Goal: Transaction & Acquisition: Purchase product/service

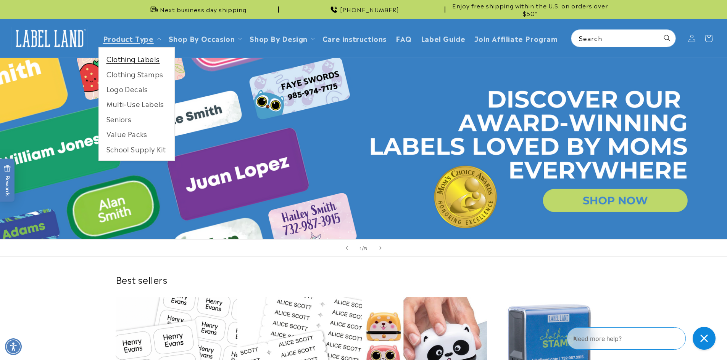
click at [127, 58] on link "Clothing Labels" at bounding box center [137, 58] width 76 height 15
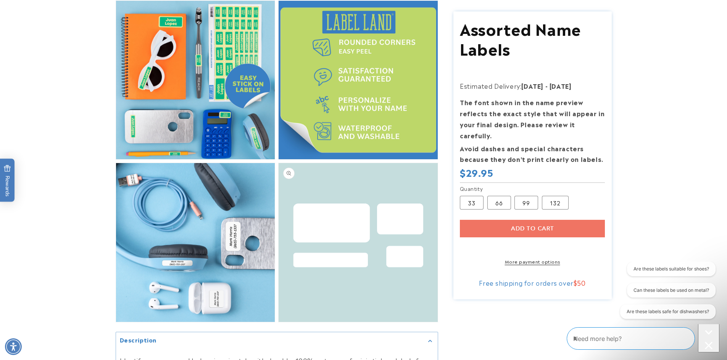
scroll to position [534, 0]
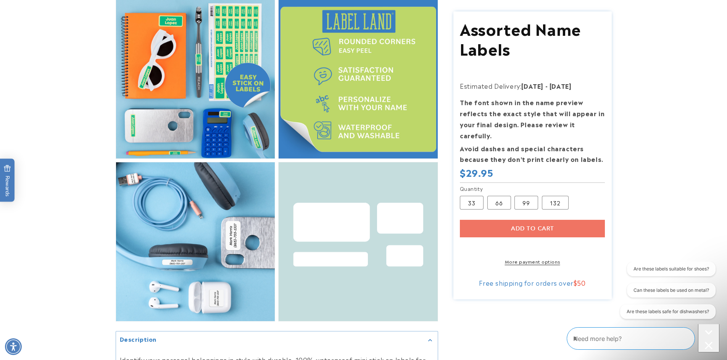
click at [518, 220] on div "Add to cart More payment options This item is a recurring or deferred purchase.…" at bounding box center [532, 242] width 145 height 45
drag, startPoint x: 512, startPoint y: 220, endPoint x: 505, endPoint y: 231, distance: 13.0
click at [512, 220] on div "Add to cart More payment options This item is a recurring or deferred purchase.…" at bounding box center [532, 242] width 145 height 45
click at [526, 220] on div "Add to cart More payment options This item is a recurring or deferred purchase.…" at bounding box center [532, 242] width 145 height 45
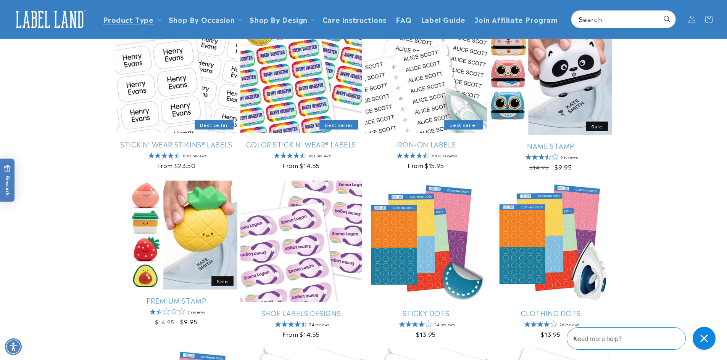
scroll to position [76, 0]
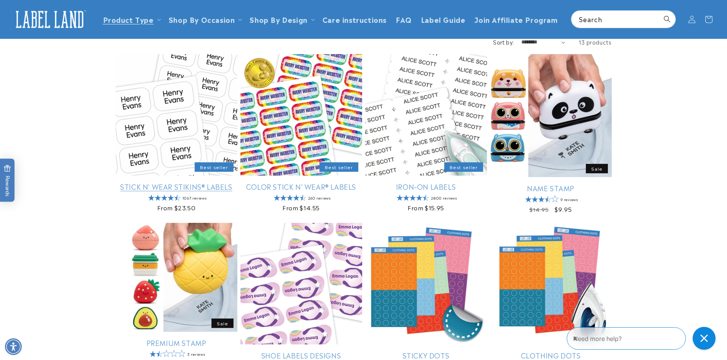
click at [161, 182] on link "Stick N' Wear Stikins® Labels" at bounding box center [177, 186] width 122 height 9
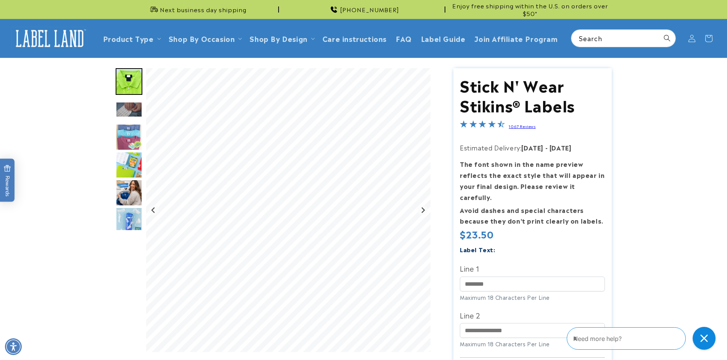
click at [125, 139] on img "Go to slide 4" at bounding box center [129, 137] width 27 height 27
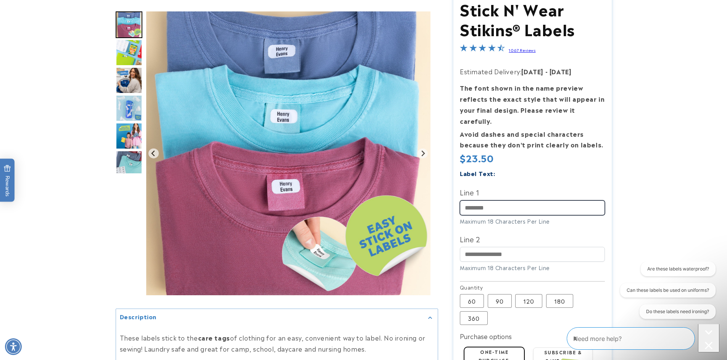
click at [497, 202] on input "Line 1" at bounding box center [532, 208] width 145 height 15
type input "******"
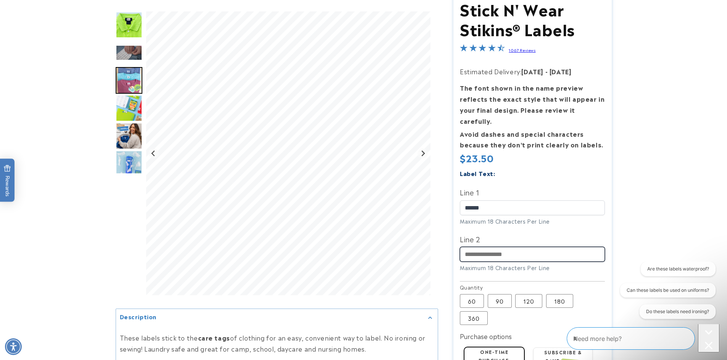
click at [486, 247] on input "Line 2" at bounding box center [532, 254] width 145 height 15
type input "**********"
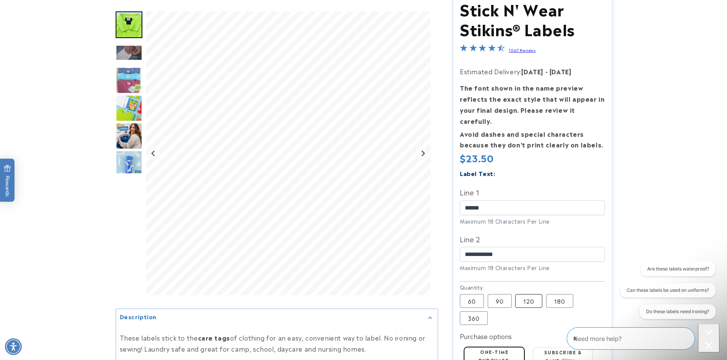
click at [520, 294] on label "120 Variant sold out or unavailable" at bounding box center [528, 301] width 27 height 14
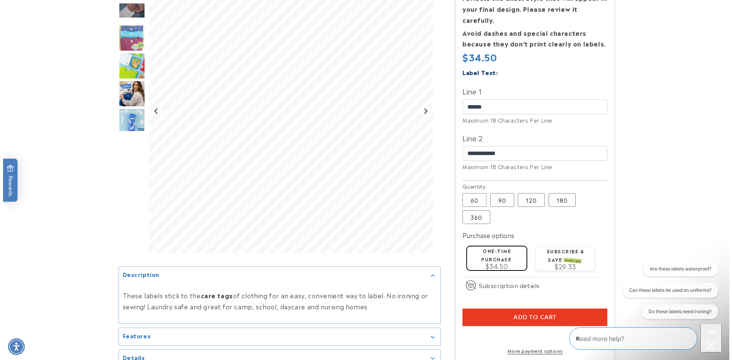
scroll to position [229, 0]
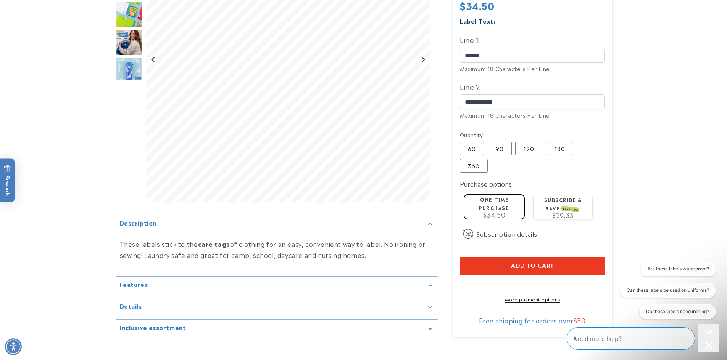
click at [484, 257] on button "Add to cart" at bounding box center [532, 266] width 145 height 18
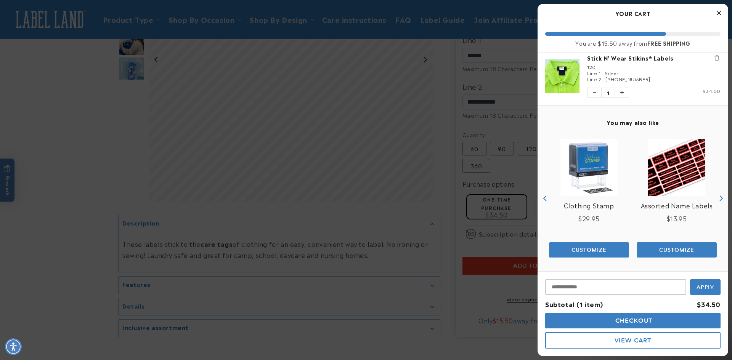
scroll to position [8, 0]
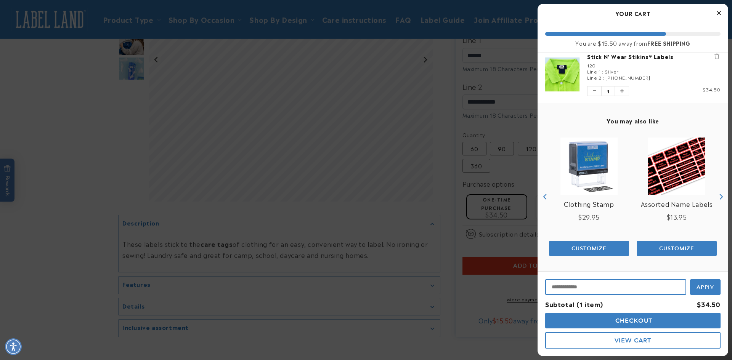
click at [570, 288] on input "Input Discount" at bounding box center [615, 288] width 141 height 16
paste input "**********"
type input "**********"
click at [706, 284] on span "Apply" at bounding box center [706, 286] width 18 height 7
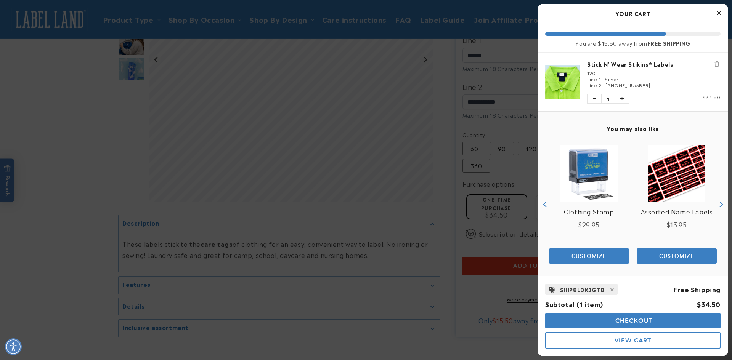
click at [598, 324] on button "Checkout" at bounding box center [632, 321] width 175 height 16
